Goal: Task Accomplishment & Management: Manage account settings

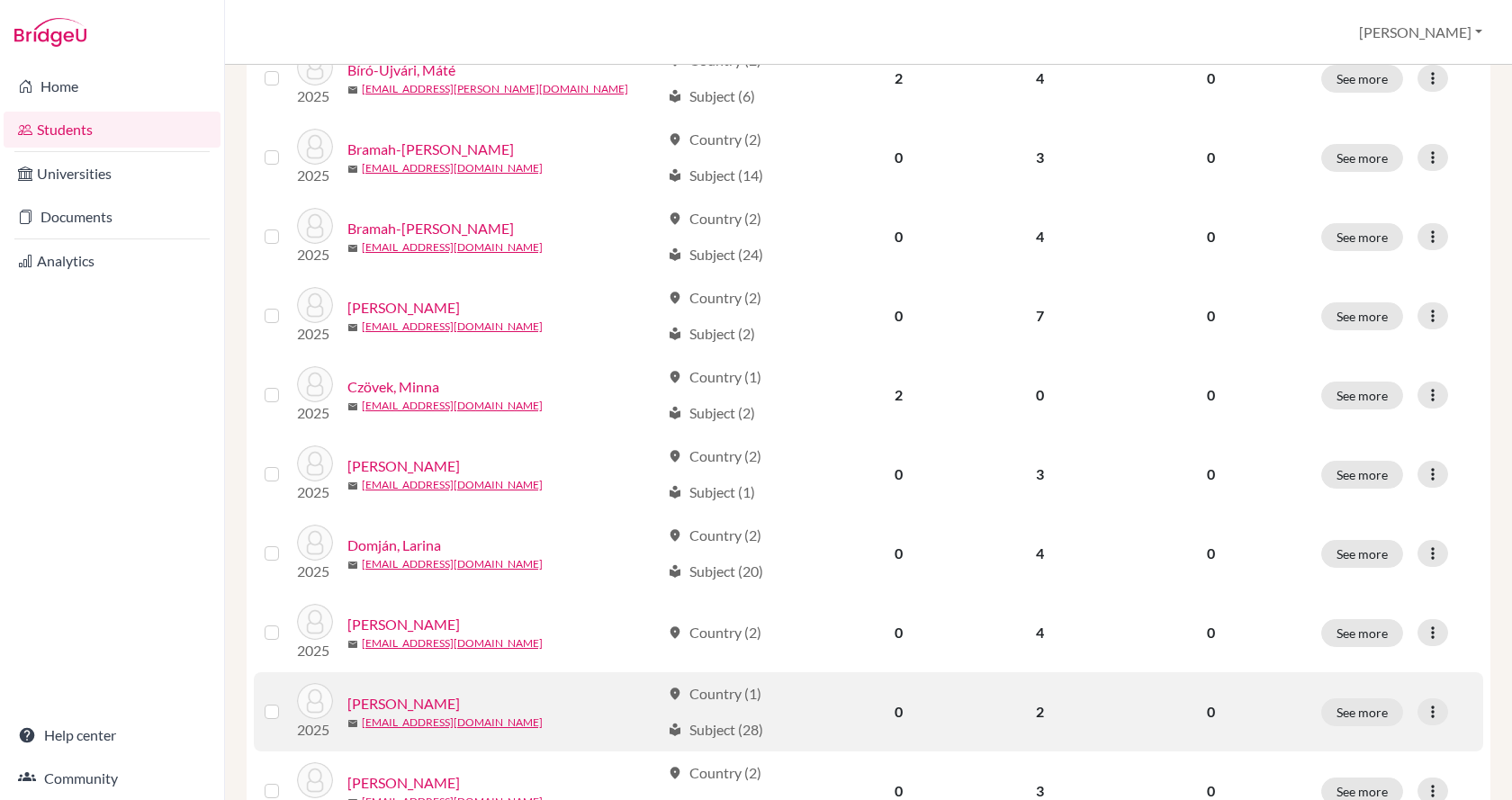
scroll to position [1259, 0]
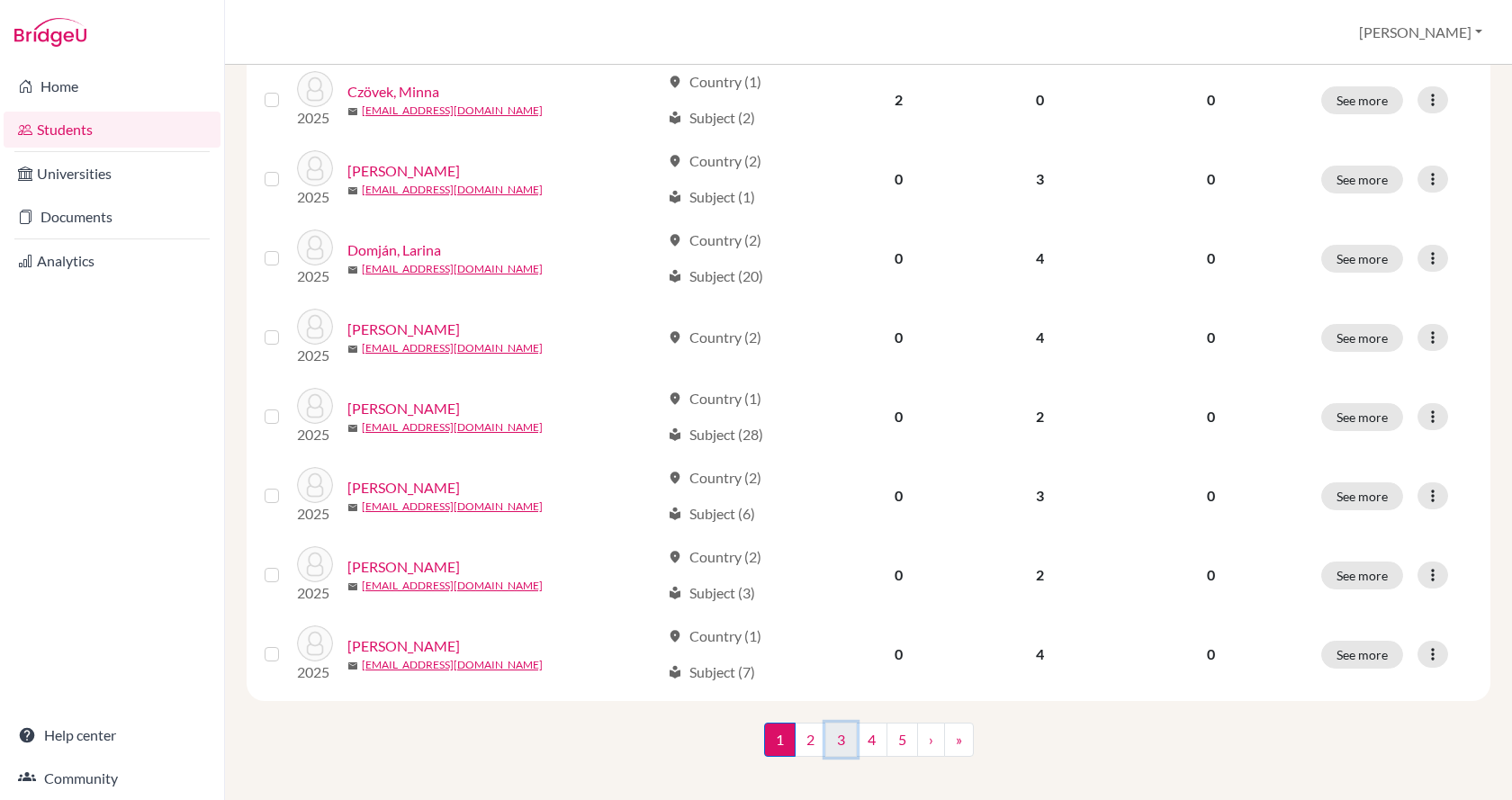
click at [834, 728] on link "3" at bounding box center [841, 740] width 32 height 35
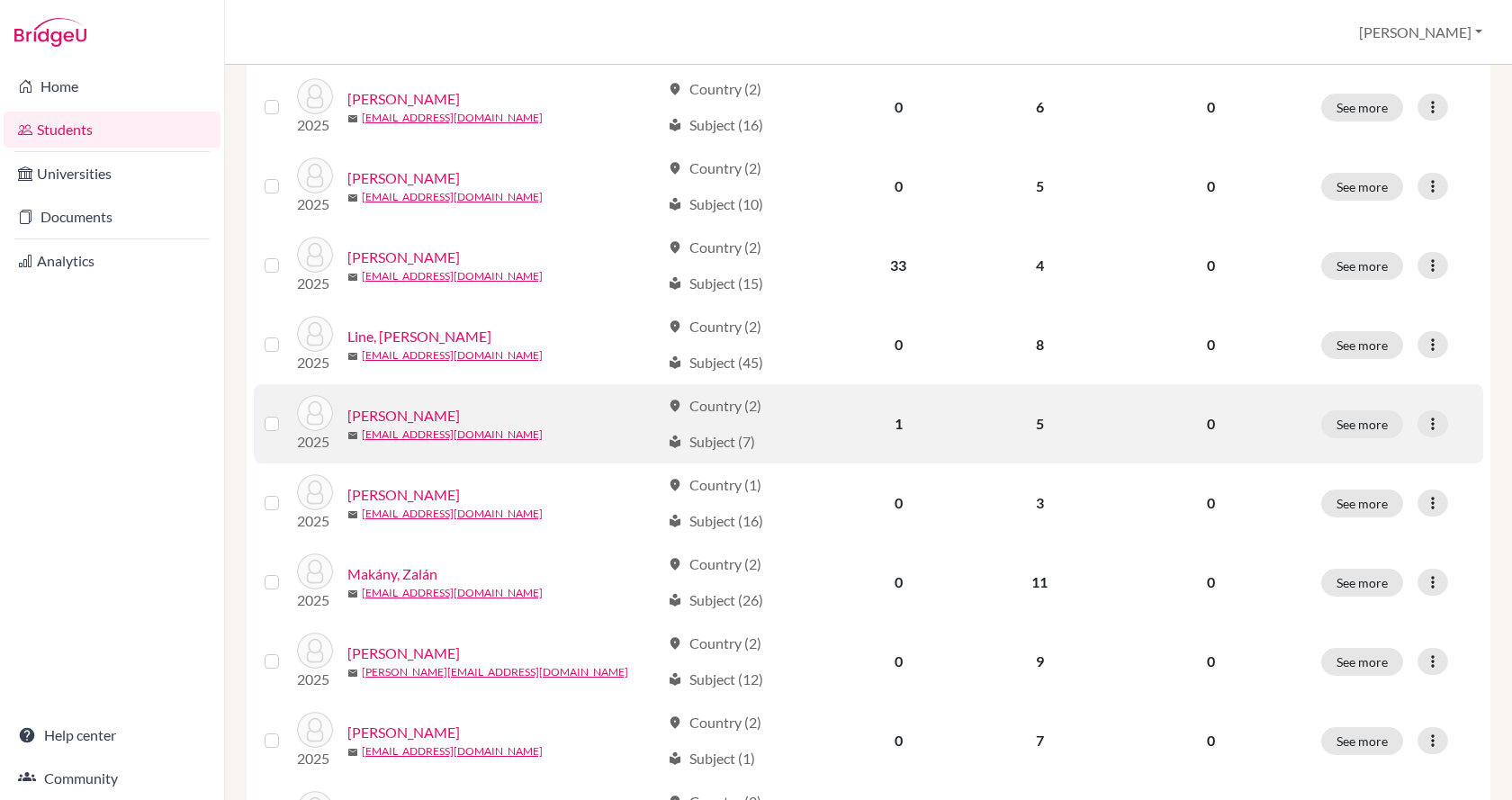
scroll to position [630, 0]
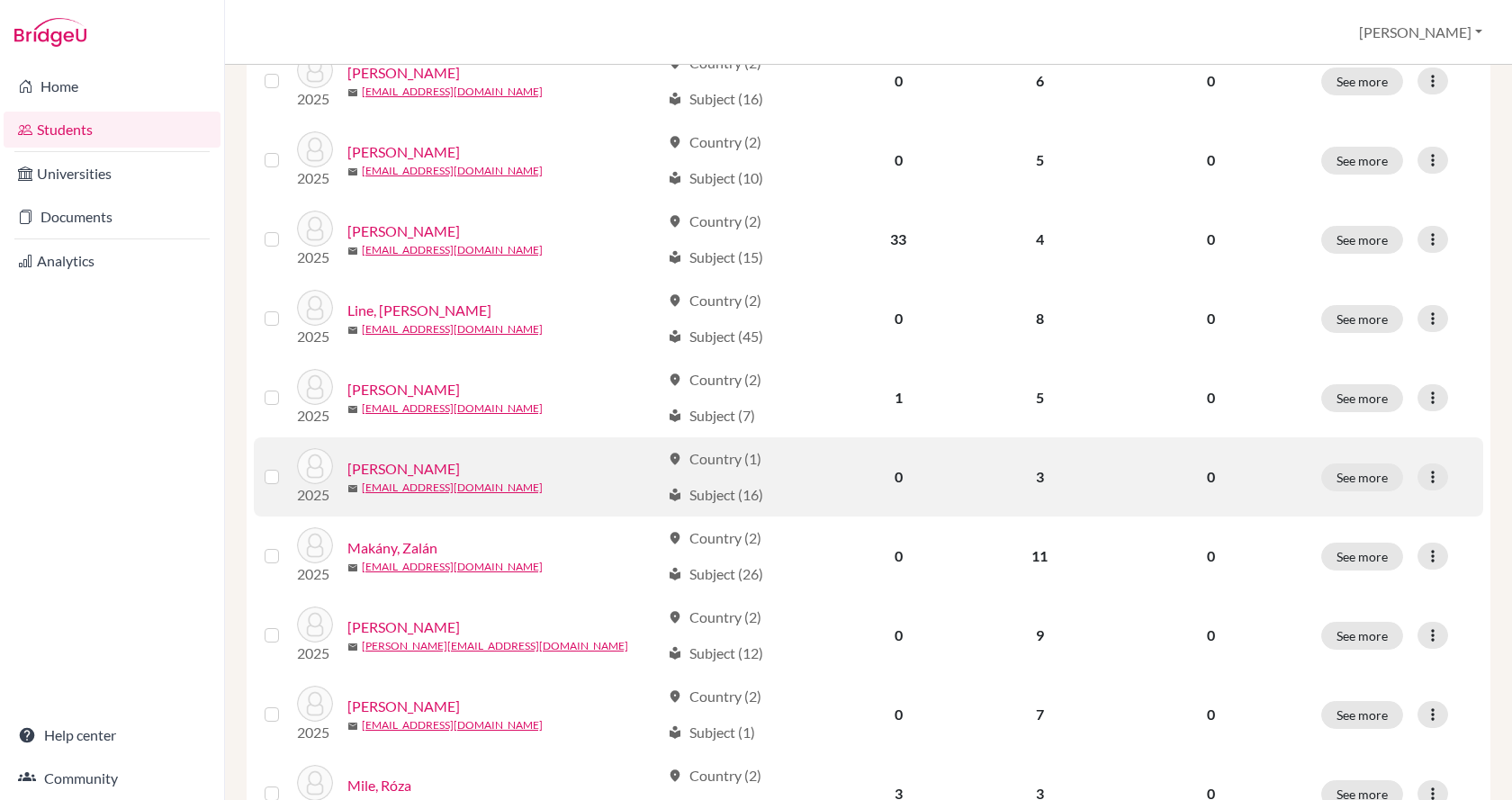
click at [392, 461] on link "[PERSON_NAME]" at bounding box center [404, 469] width 113 height 22
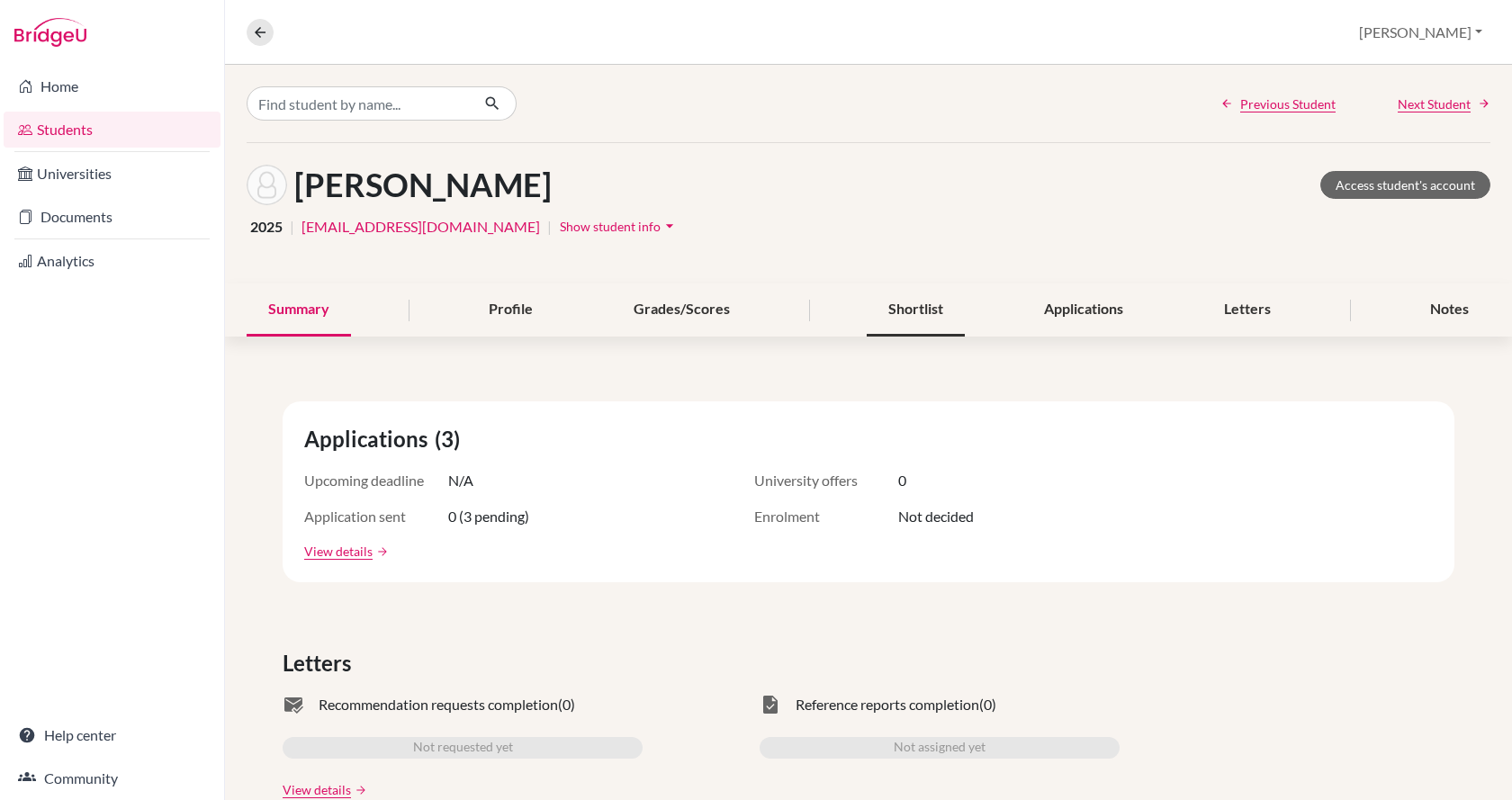
click at [918, 311] on div "Shortlist" at bounding box center [916, 310] width 98 height 53
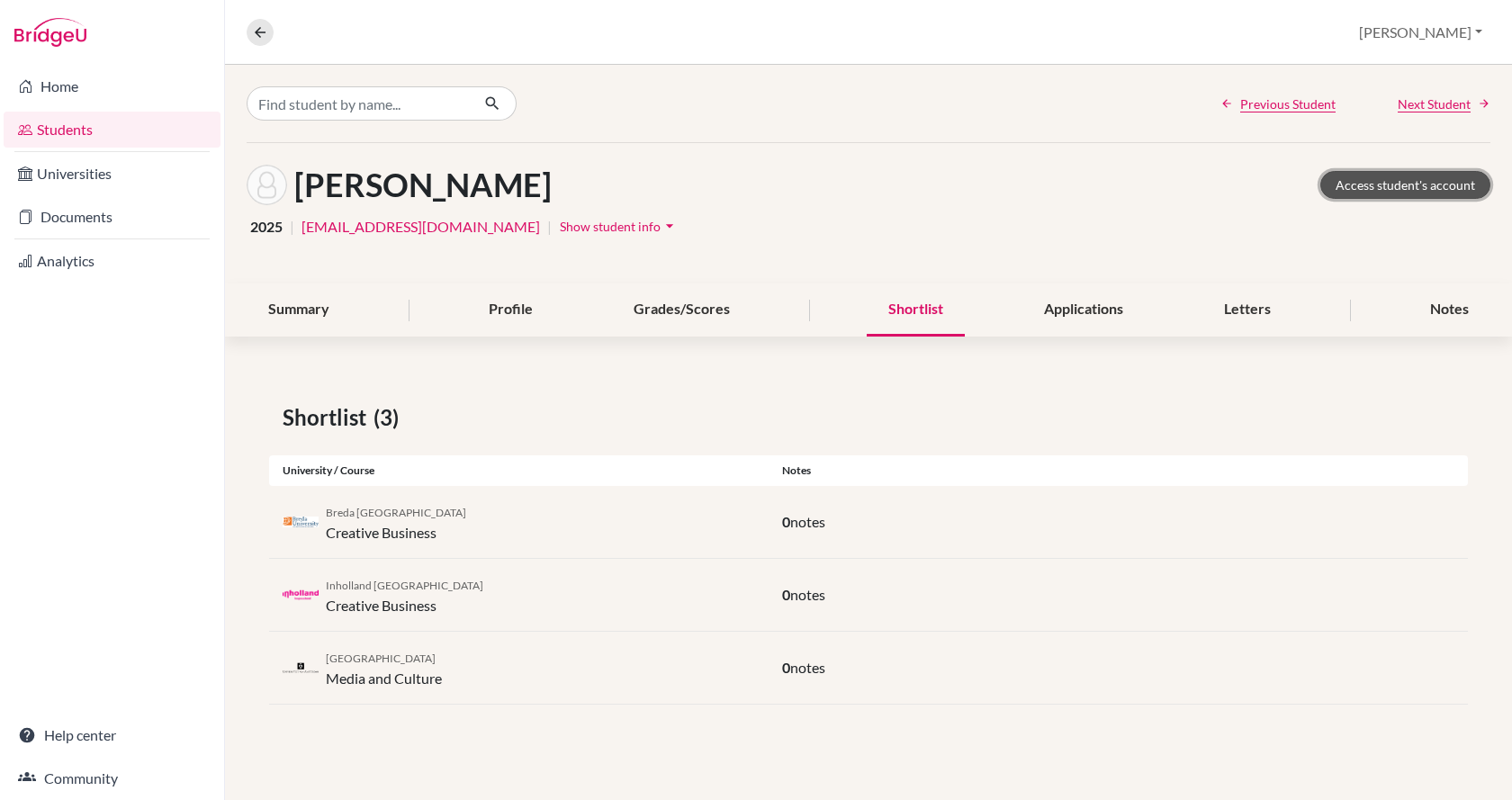
click at [1389, 185] on link "Access student's account" at bounding box center [1405, 185] width 170 height 28
click at [1398, 183] on link "Access student's account" at bounding box center [1405, 185] width 170 height 28
click at [1465, 311] on div "Notes" at bounding box center [1449, 310] width 82 height 53
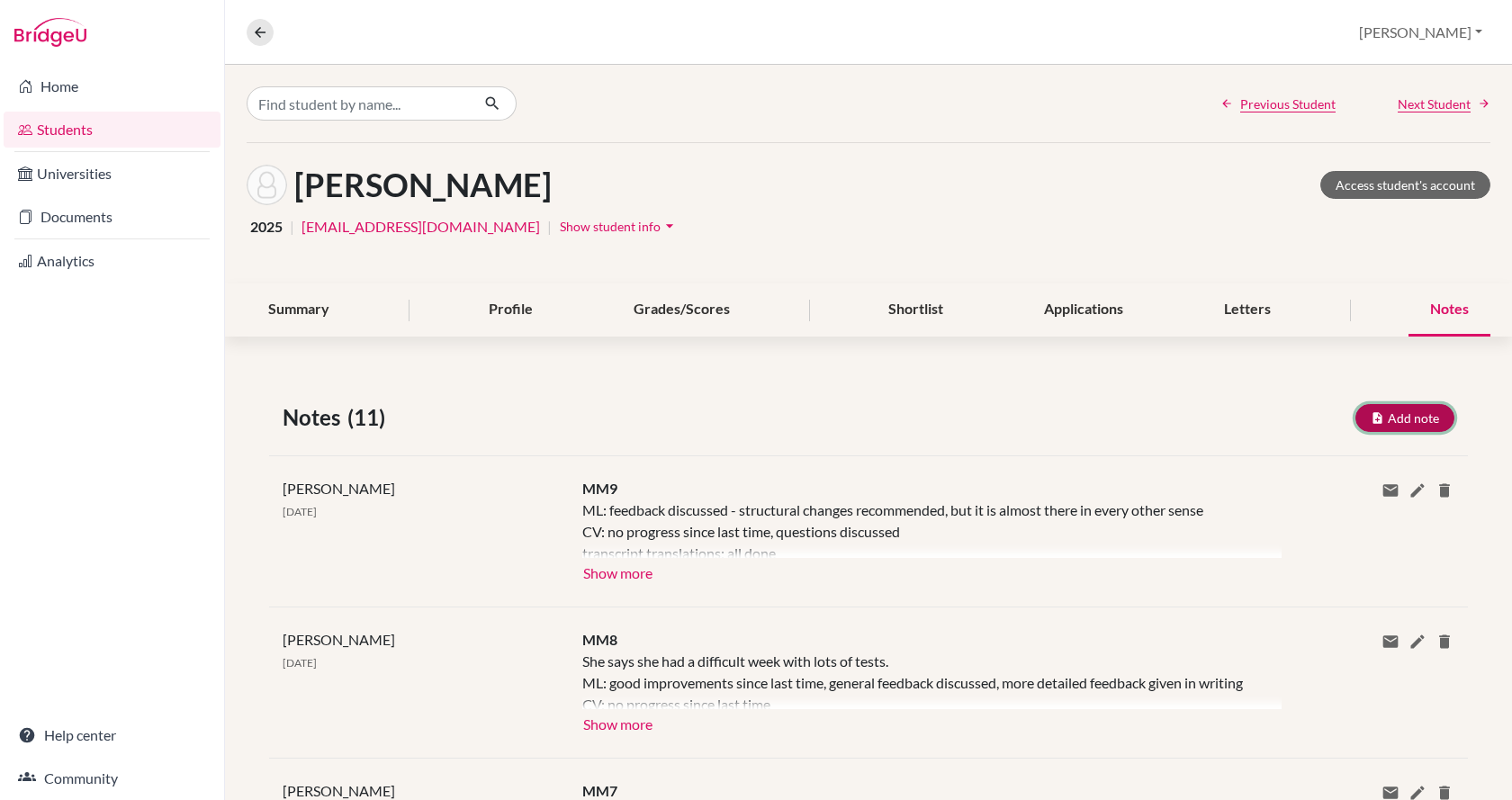
click at [1396, 421] on button "Add note" at bounding box center [1405, 417] width 99 height 28
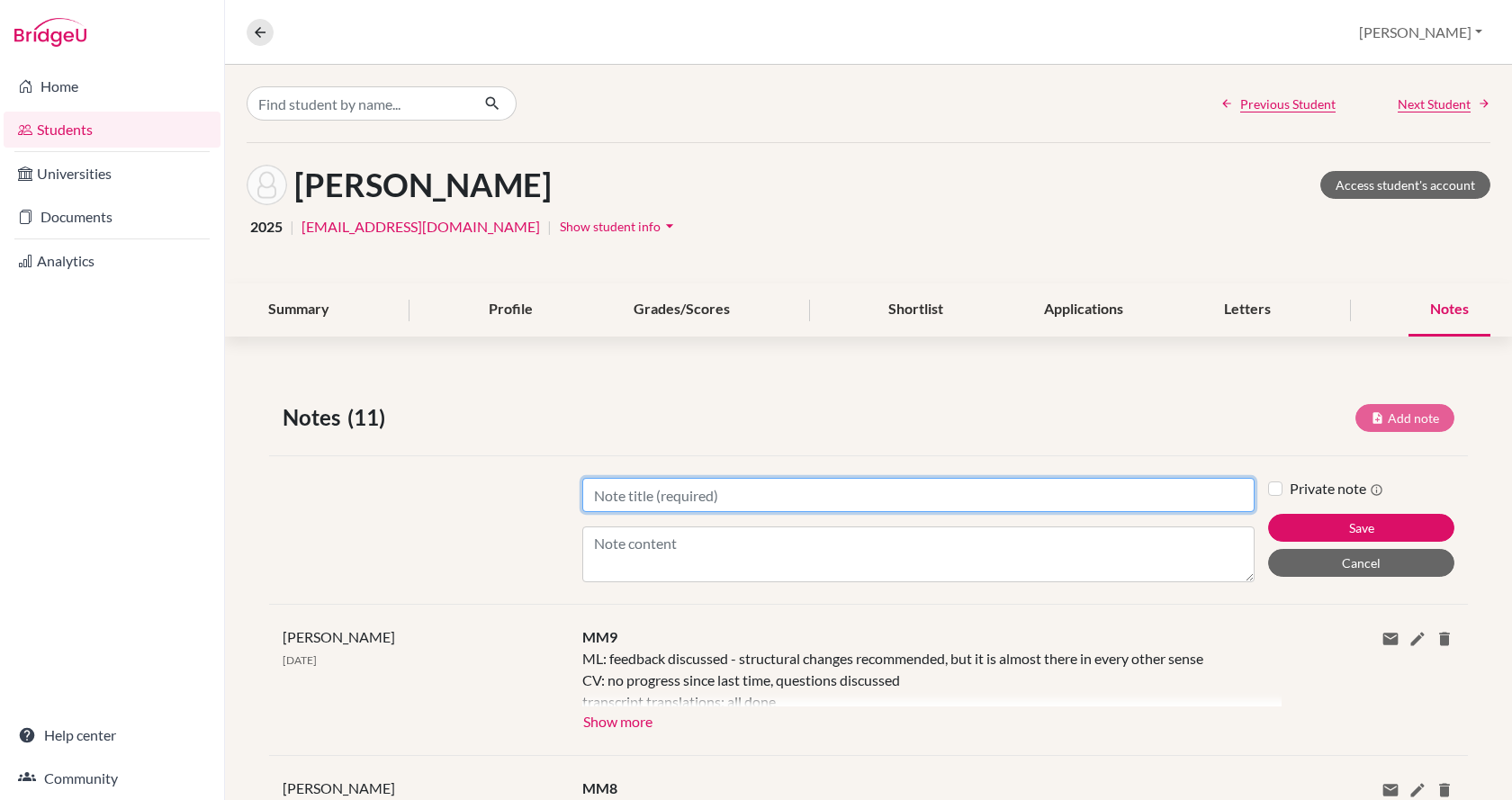
click at [893, 495] on input "Title" at bounding box center [917, 495] width 672 height 35
type input "Linked in says Corvinus"
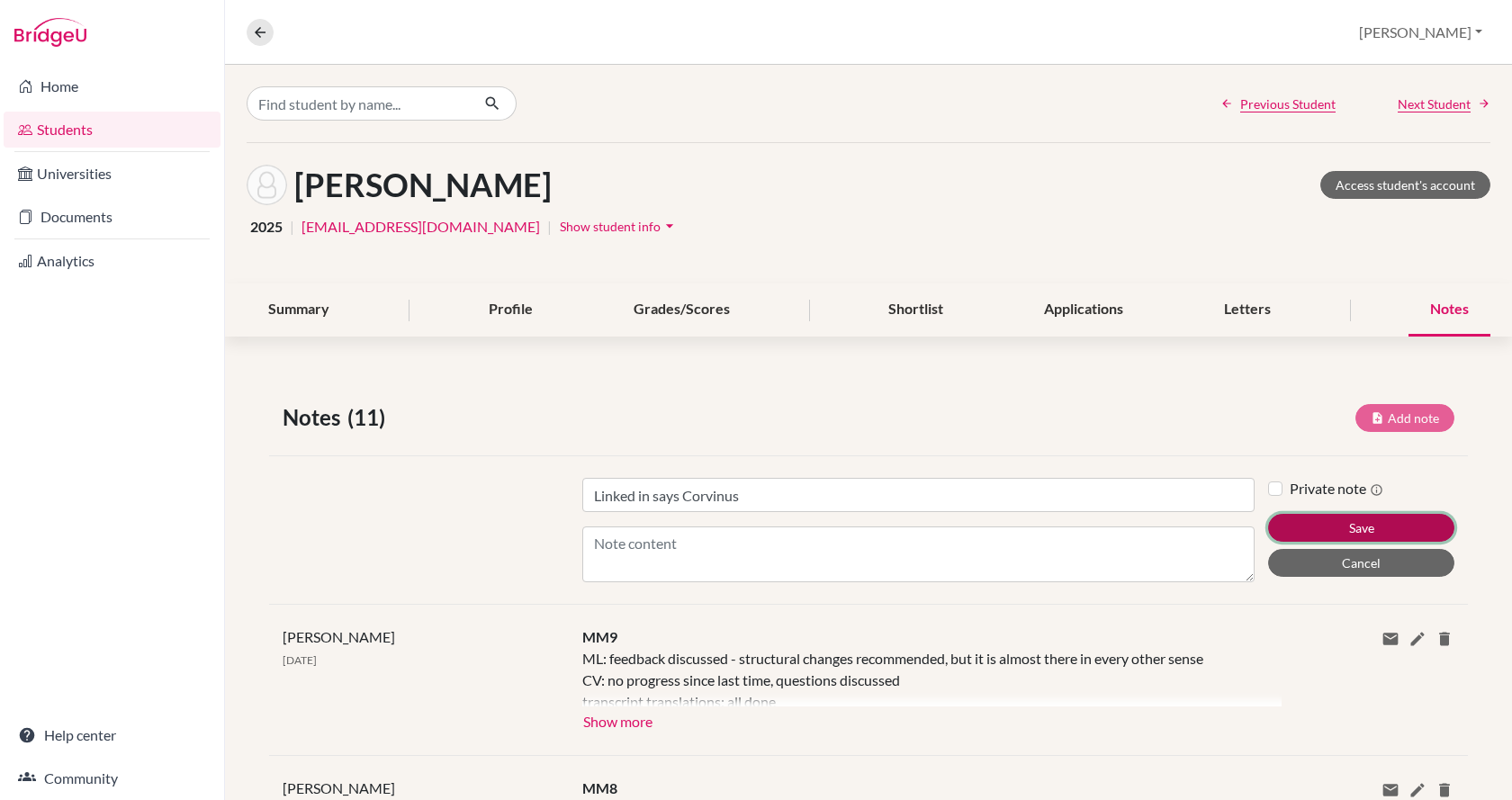
click at [1370, 516] on button "Save" at bounding box center [1361, 527] width 186 height 28
click at [1356, 527] on button "Save" at bounding box center [1361, 527] width 186 height 28
click at [154, 127] on link "Students" at bounding box center [112, 130] width 217 height 36
